Goal: Information Seeking & Learning: Learn about a topic

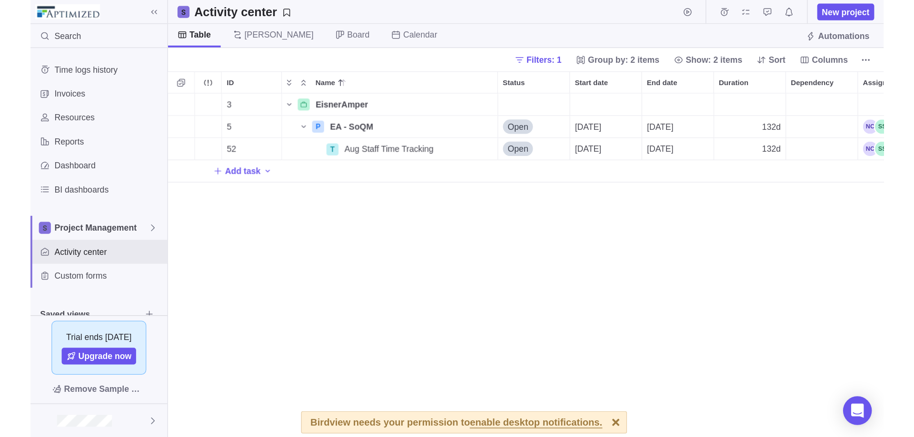
scroll to position [356, 798]
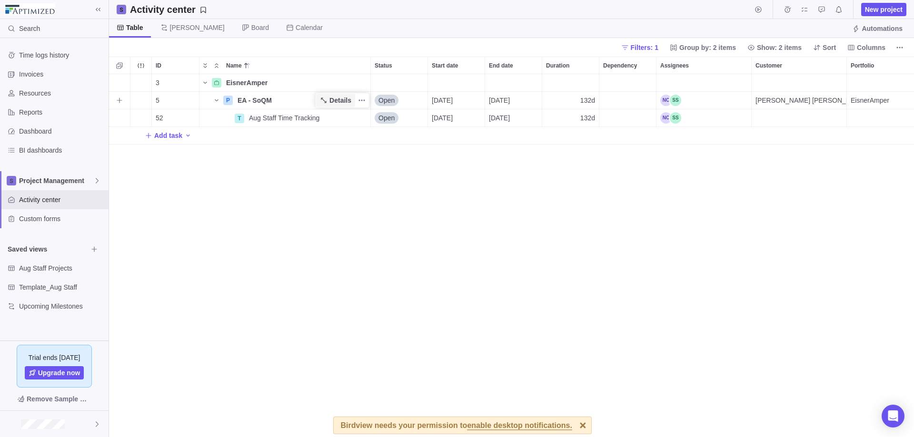
click at [337, 100] on span "Details" at bounding box center [340, 101] width 22 height 10
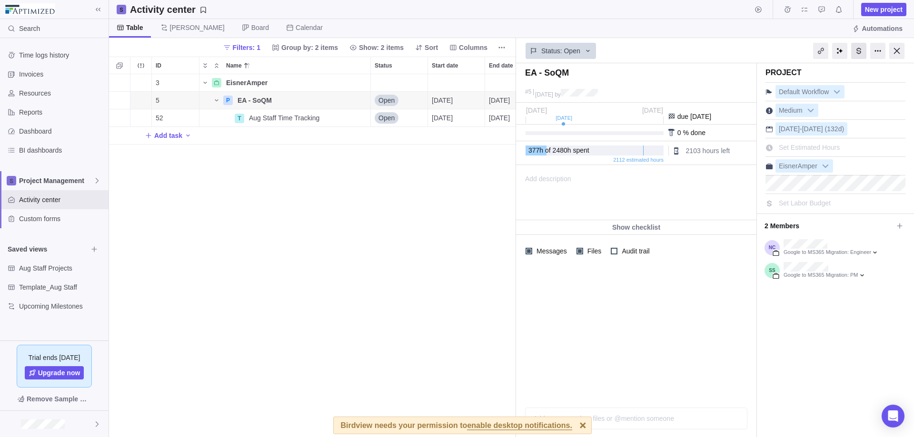
click at [699, 52] on div at bounding box center [858, 51] width 15 height 16
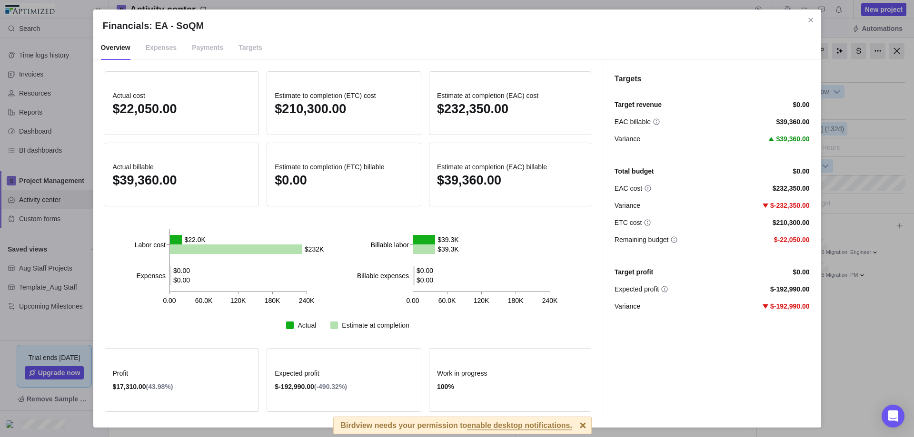
click at [238, 52] on span "Targets" at bounding box center [250, 48] width 24 height 24
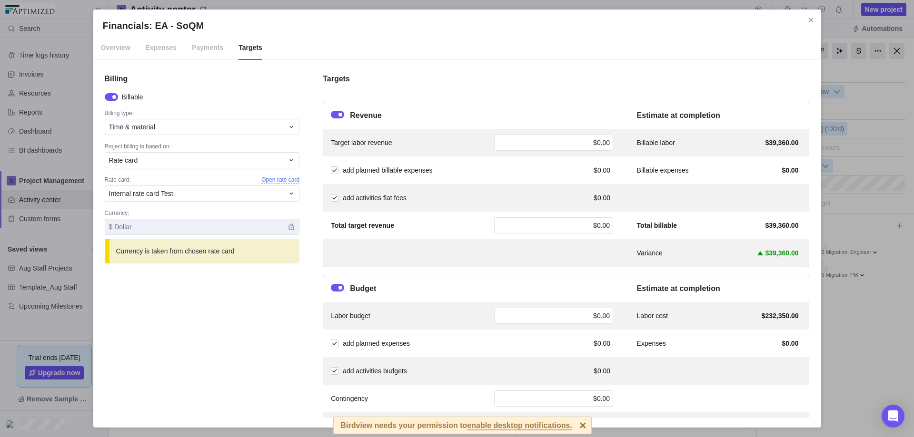
click at [285, 178] on span "Open rate card" at bounding box center [280, 180] width 38 height 8
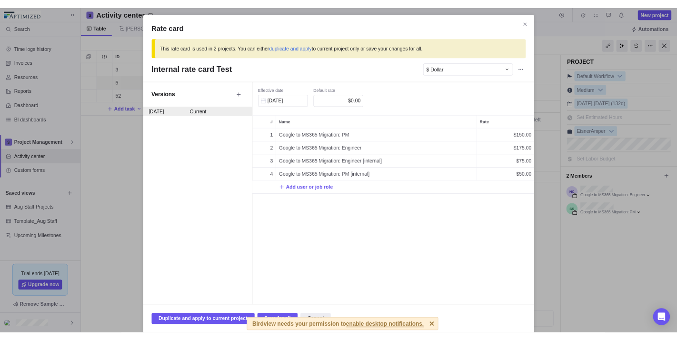
scroll to position [230, 373]
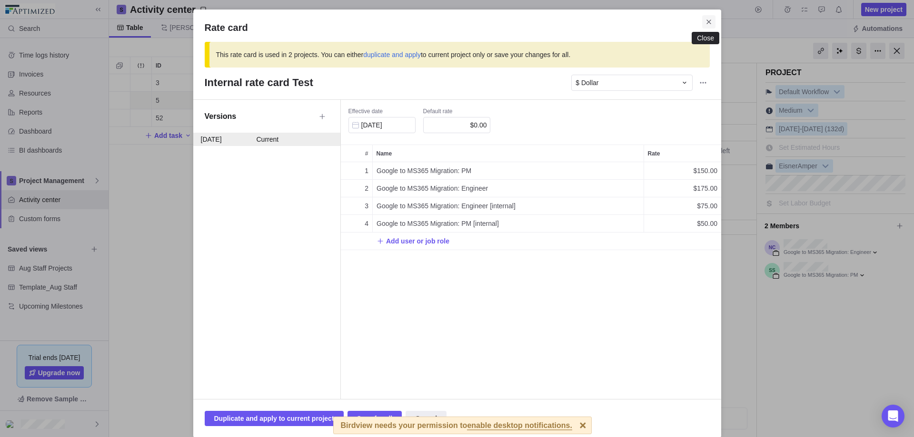
click at [699, 21] on icon "Close" at bounding box center [709, 22] width 8 height 8
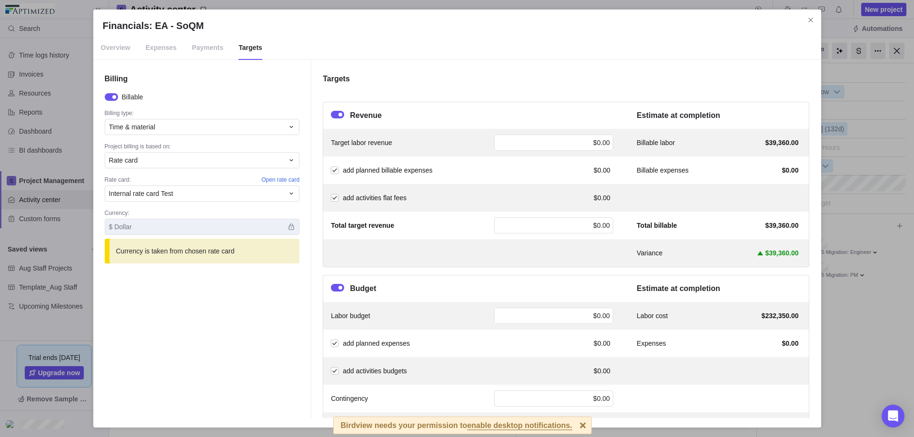
click at [111, 47] on span "Overview" at bounding box center [116, 48] width 30 height 24
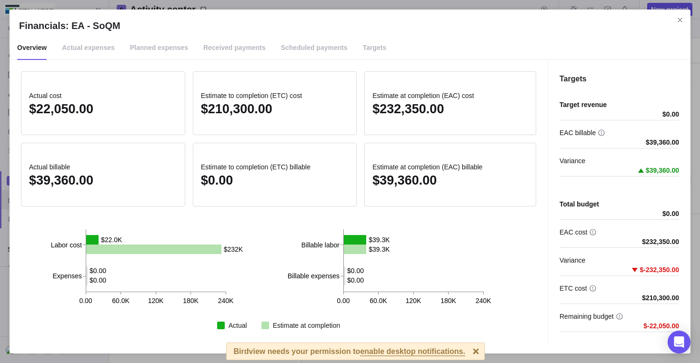
scroll to position [282, 186]
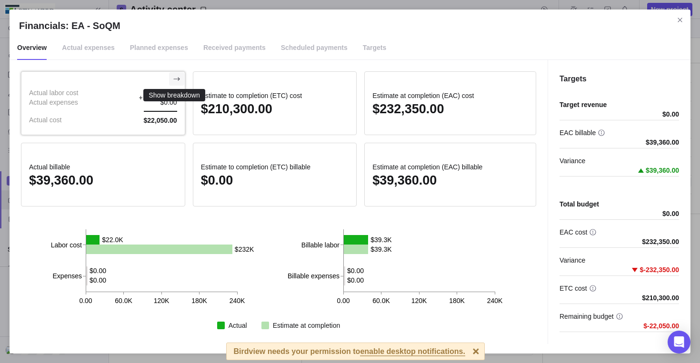
click at [173, 76] on icon "Show breakdown" at bounding box center [177, 79] width 8 height 8
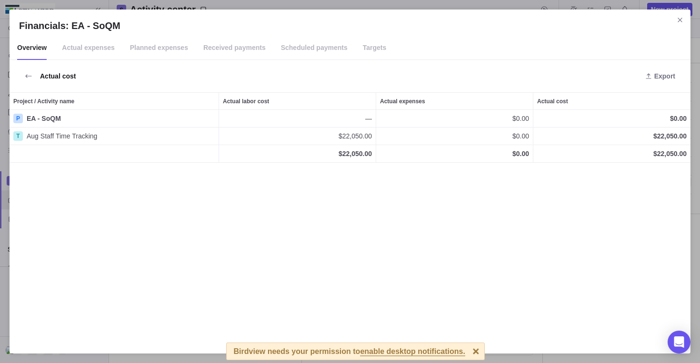
scroll to position [227, 673]
click at [34, 73] on span "Back to metrics" at bounding box center [28, 75] width 15 height 13
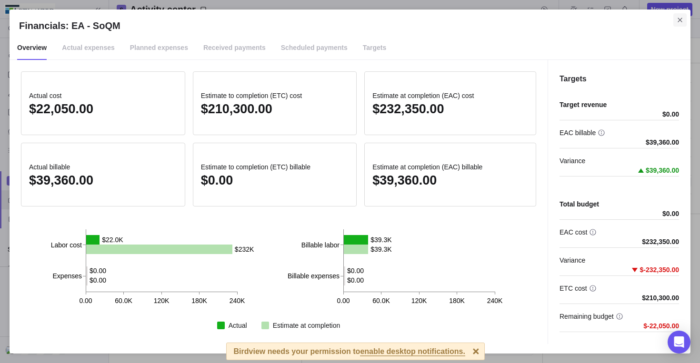
click at [679, 20] on icon "Close" at bounding box center [680, 20] width 8 height 8
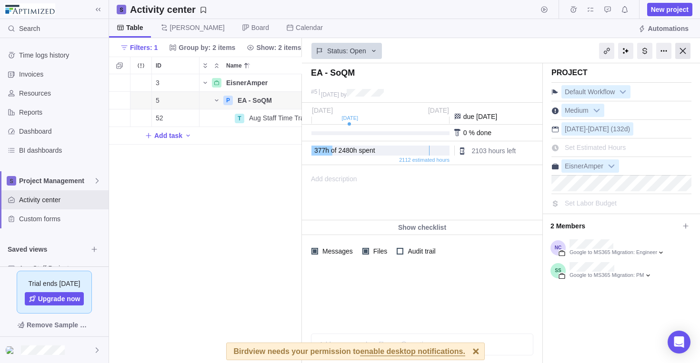
click at [681, 51] on div at bounding box center [682, 51] width 15 height 16
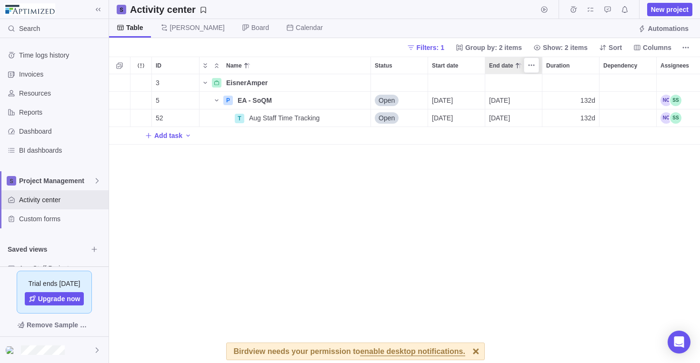
scroll to position [282, 583]
click at [329, 117] on span "Details" at bounding box center [335, 117] width 39 height 13
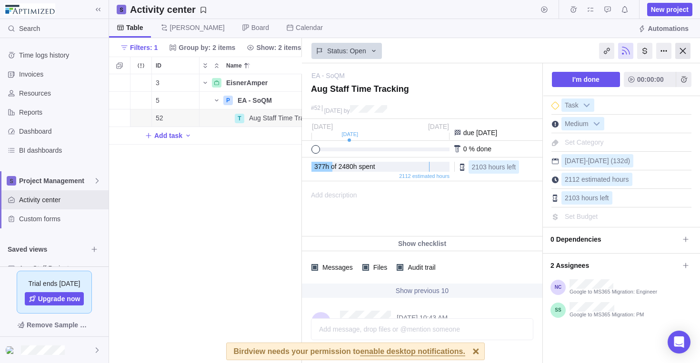
click at [681, 47] on div at bounding box center [682, 51] width 15 height 16
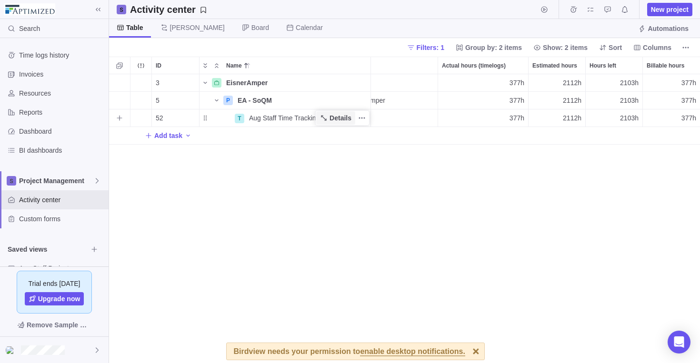
click at [336, 119] on span "Details" at bounding box center [340, 118] width 22 height 10
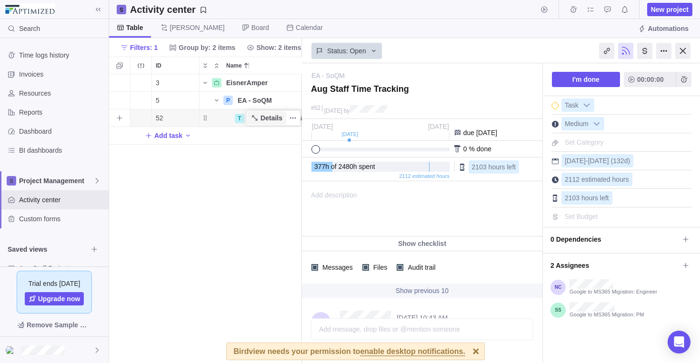
click at [265, 116] on span "Details" at bounding box center [271, 118] width 22 height 10
click at [644, 49] on div at bounding box center [644, 51] width 15 height 16
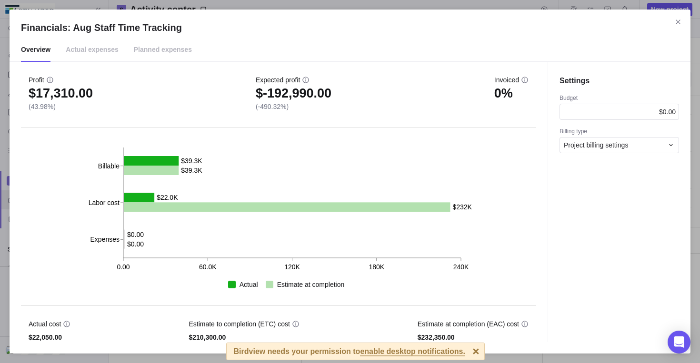
click at [97, 50] on span "Actual expenses" at bounding box center [92, 50] width 53 height 24
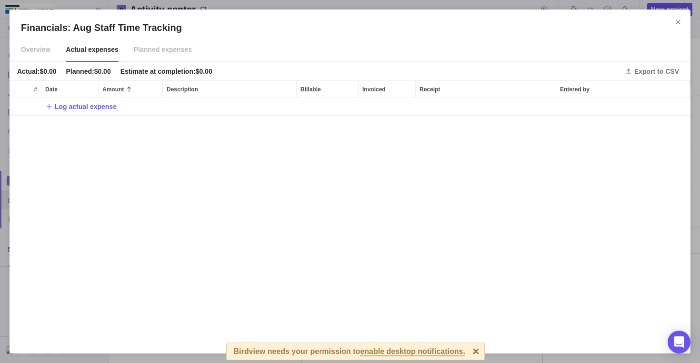
scroll to position [237, 673]
click at [150, 48] on span "Planned expenses" at bounding box center [163, 50] width 58 height 24
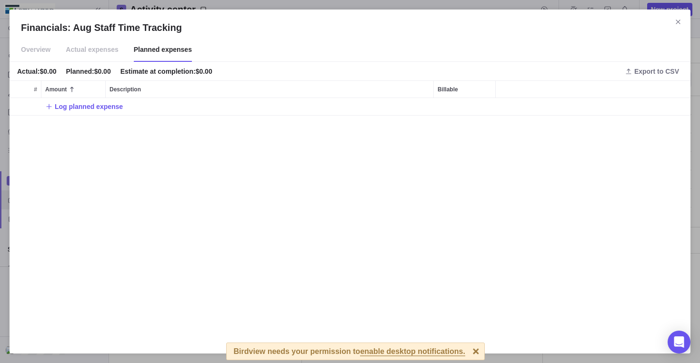
click at [29, 54] on span "Overview" at bounding box center [36, 50] width 30 height 24
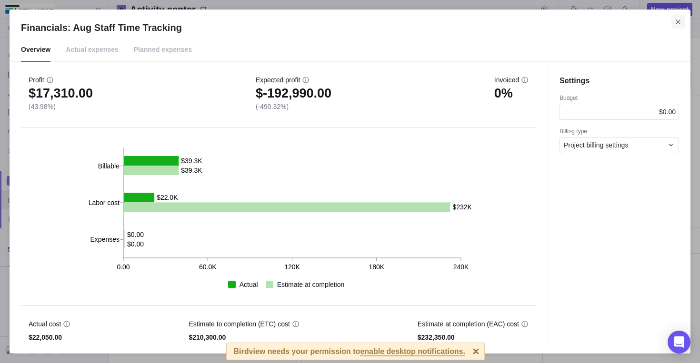
click at [679, 22] on icon "Close" at bounding box center [678, 22] width 8 height 8
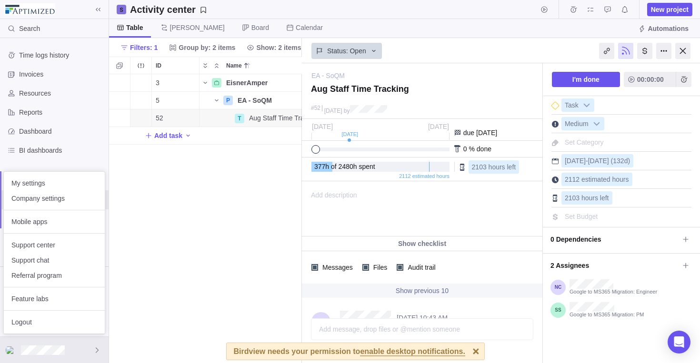
click at [643, 54] on body "Search Time logs history Invoices Resources Reports Dashboard BI dashboards Pro…" at bounding box center [350, 181] width 700 height 363
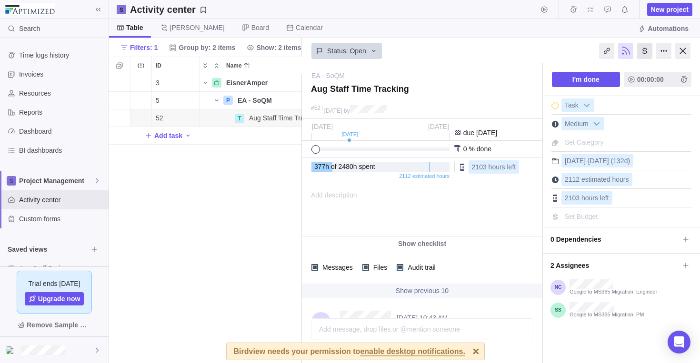
click at [646, 50] on div at bounding box center [644, 51] width 15 height 16
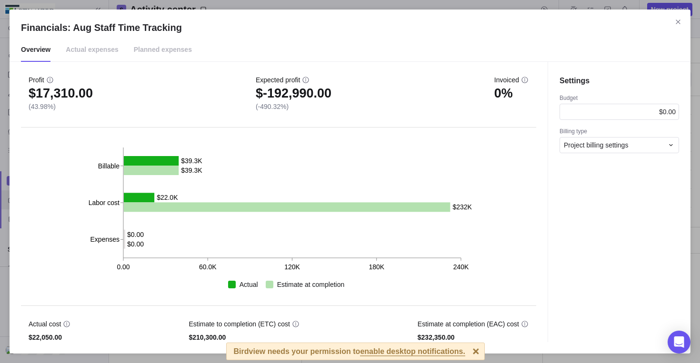
click at [94, 51] on span "Actual expenses" at bounding box center [92, 50] width 53 height 24
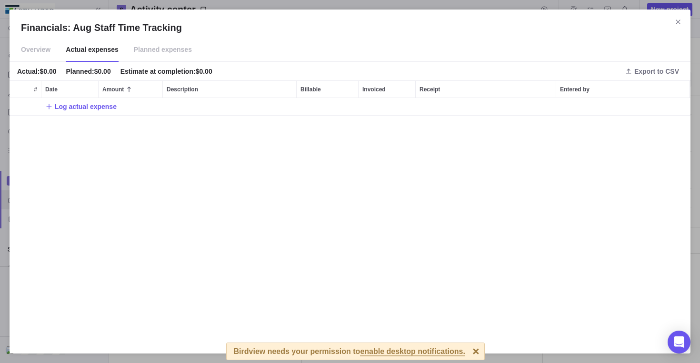
scroll to position [8, 8]
click at [181, 41] on span "Planned expenses" at bounding box center [163, 50] width 58 height 24
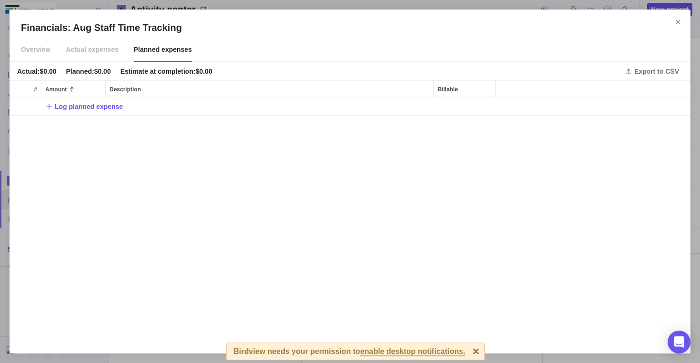
scroll to position [237, 673]
click at [681, 19] on icon "Close" at bounding box center [678, 22] width 8 height 8
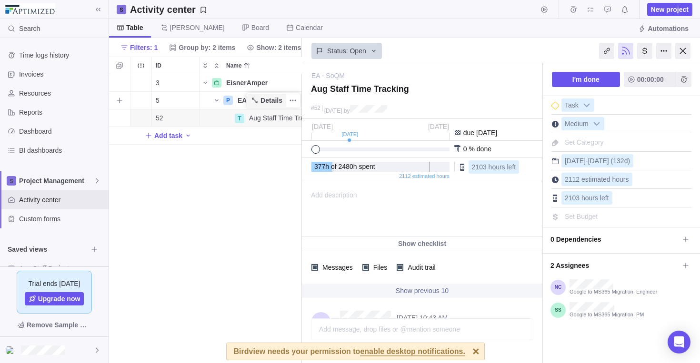
click at [262, 98] on span "Details" at bounding box center [271, 101] width 22 height 10
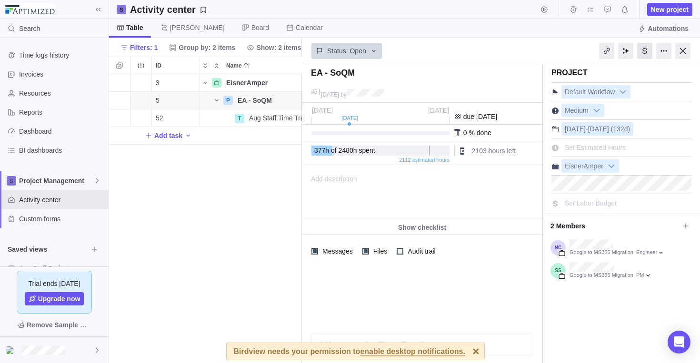
click at [641, 49] on div at bounding box center [644, 51] width 15 height 16
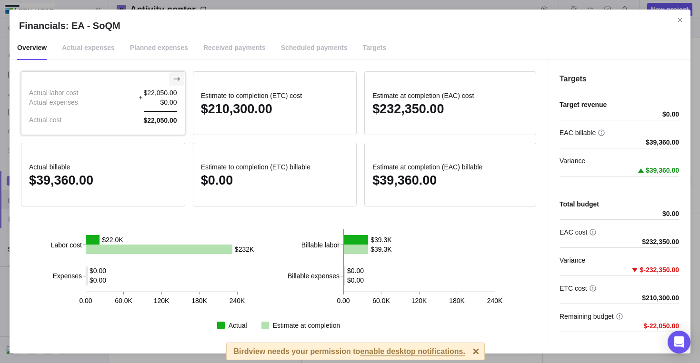
click at [175, 78] on icon "Show breakdown" at bounding box center [177, 79] width 8 height 8
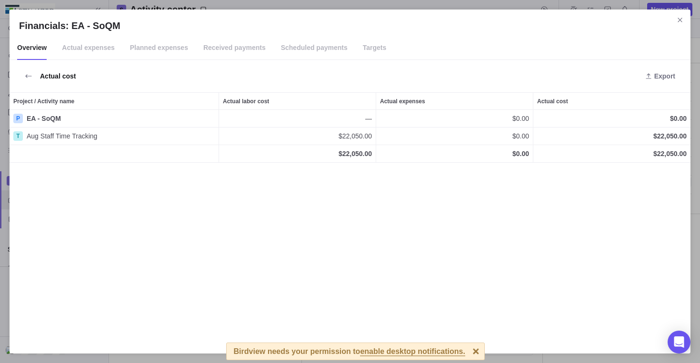
scroll to position [227, 673]
click at [208, 136] on icon "Open details in new tab" at bounding box center [210, 136] width 8 height 8
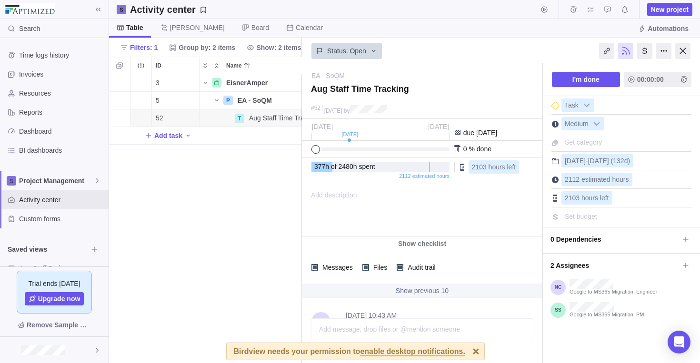
scroll to position [282, 186]
click at [685, 49] on div at bounding box center [682, 51] width 15 height 16
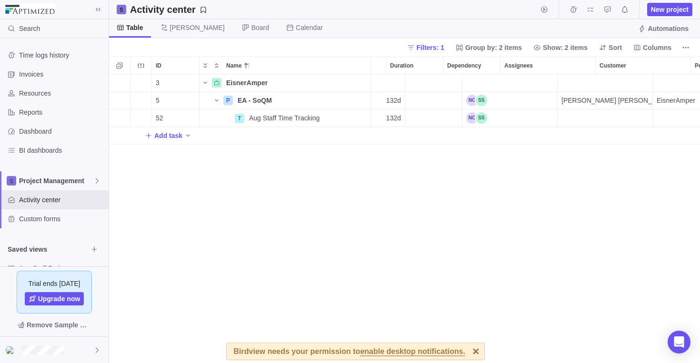
scroll to position [0, 194]
click at [467, 350] on div at bounding box center [475, 351] width 17 height 17
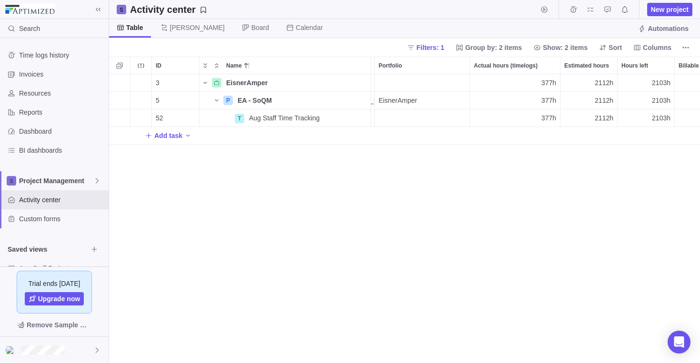
scroll to position [0, 0]
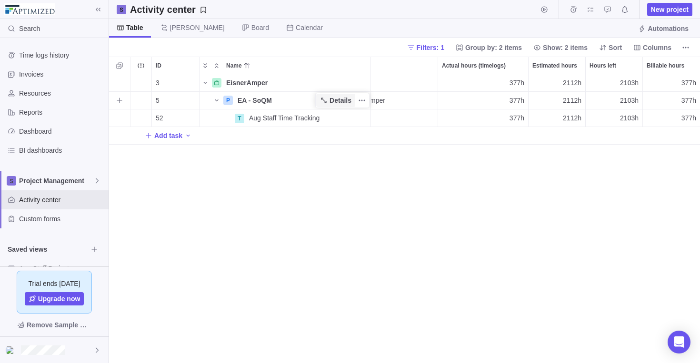
click at [344, 98] on span "Details" at bounding box center [340, 101] width 22 height 10
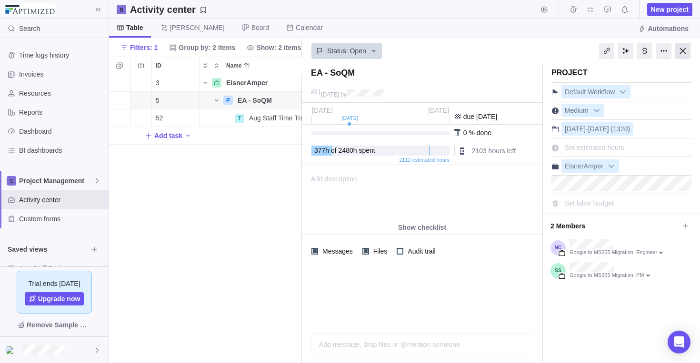
click at [684, 52] on div at bounding box center [682, 51] width 15 height 16
